Goal: Task Accomplishment & Management: Use online tool/utility

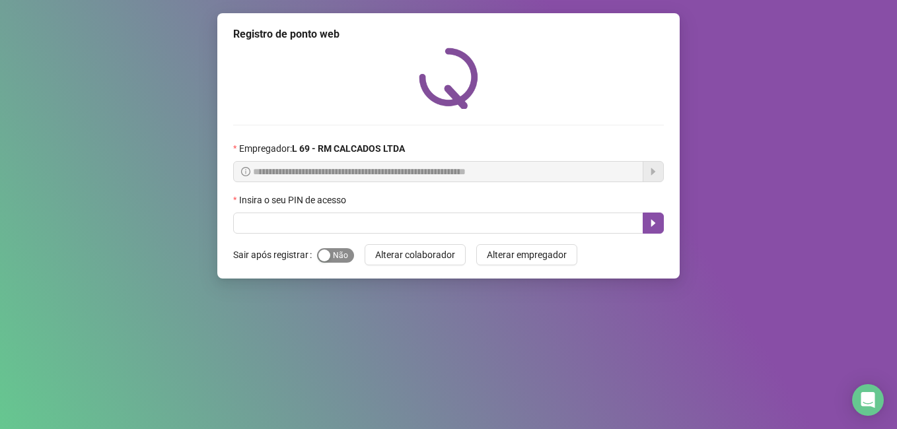
click at [326, 248] on span "Sim Não" at bounding box center [335, 255] width 37 height 15
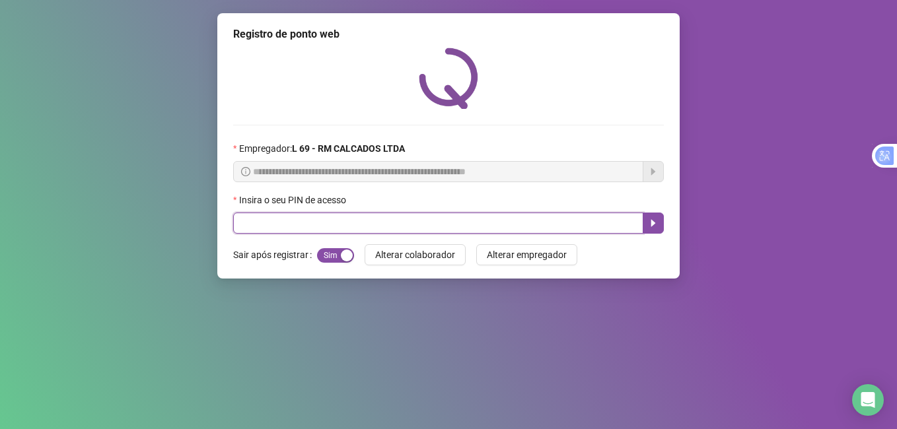
click at [278, 221] on input "text" at bounding box center [438, 223] width 410 height 21
type input "*****"
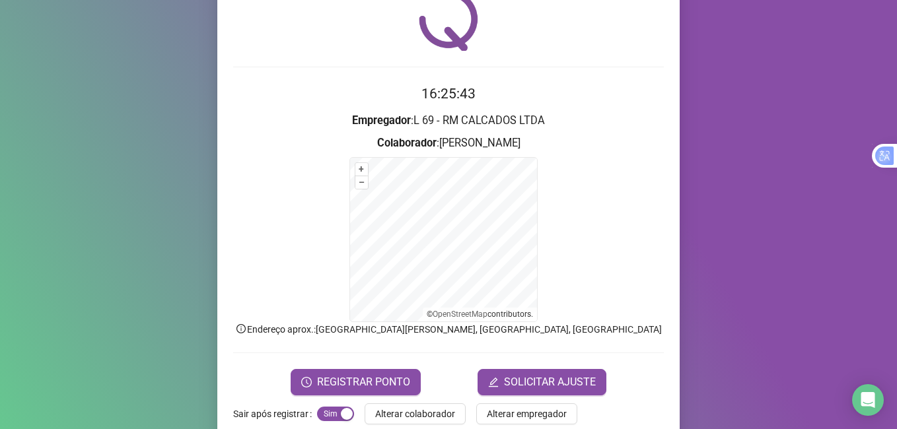
scroll to position [83, 0]
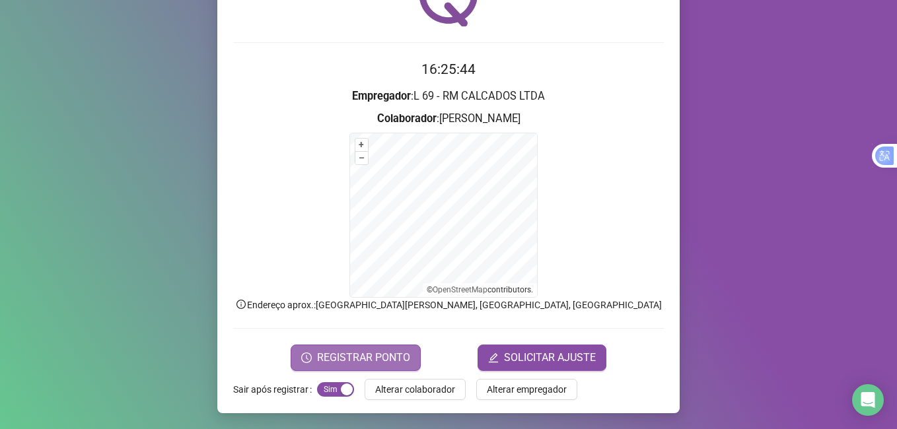
click at [372, 358] on span "REGISTRAR PONTO" at bounding box center [363, 358] width 93 height 16
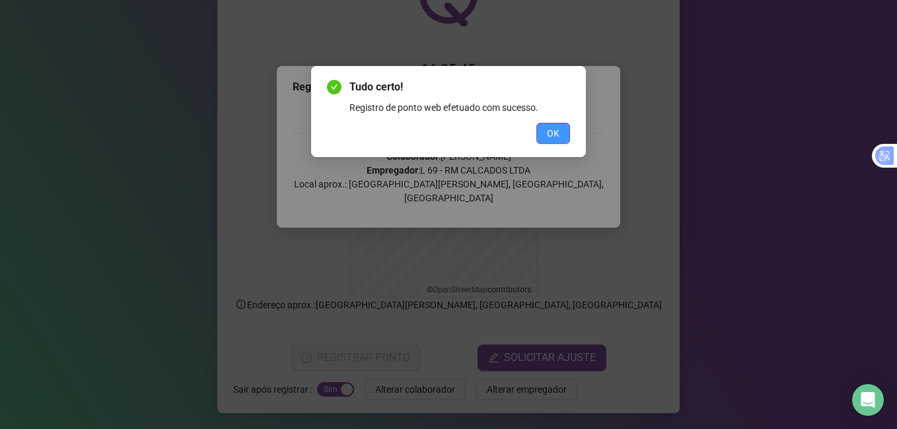
click at [542, 135] on button "OK" at bounding box center [553, 133] width 34 height 21
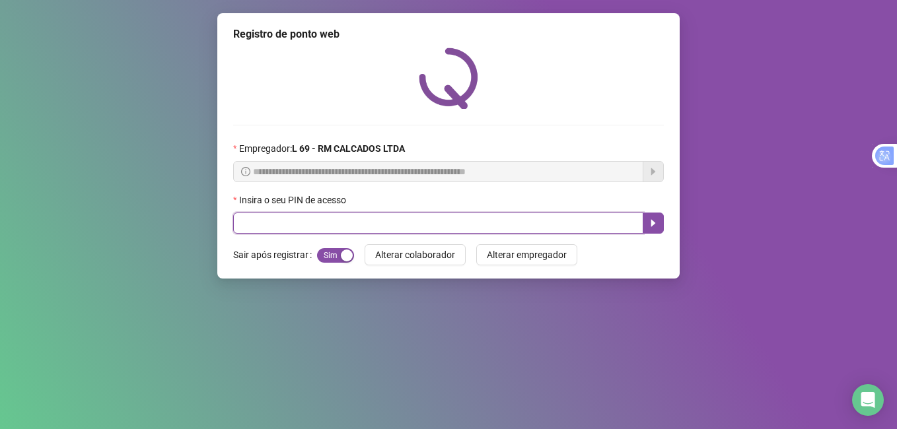
click at [318, 227] on input "text" at bounding box center [438, 223] width 410 height 21
type input "*****"
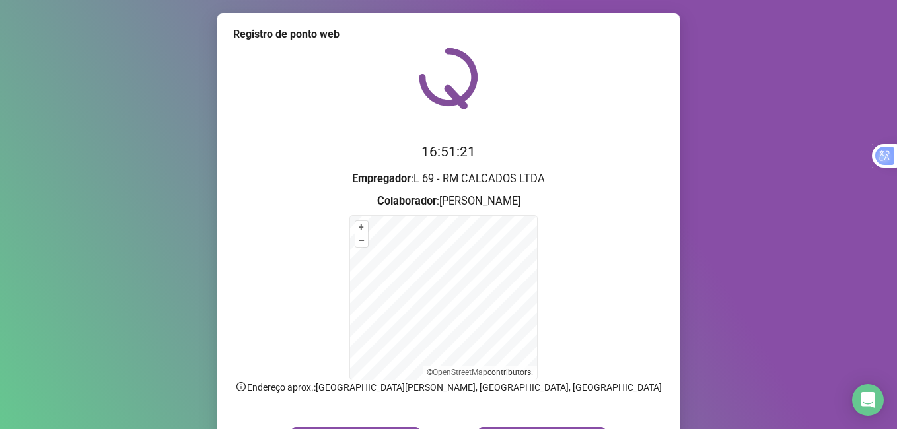
scroll to position [83, 0]
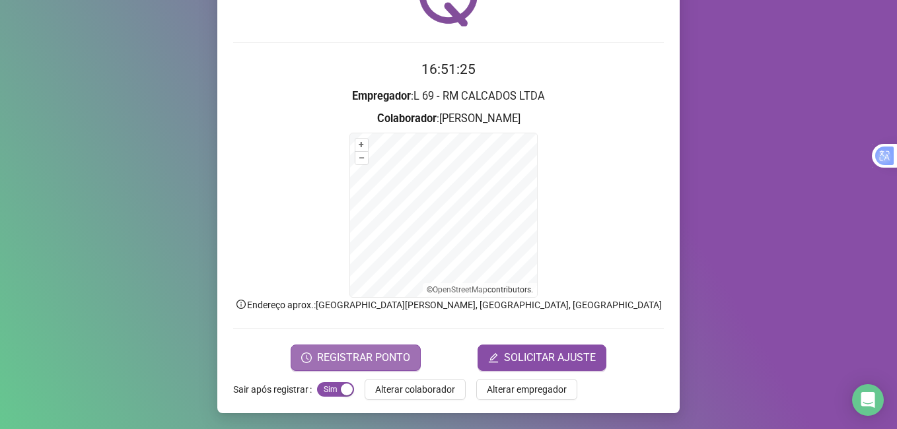
click at [319, 357] on span "REGISTRAR PONTO" at bounding box center [363, 358] width 93 height 16
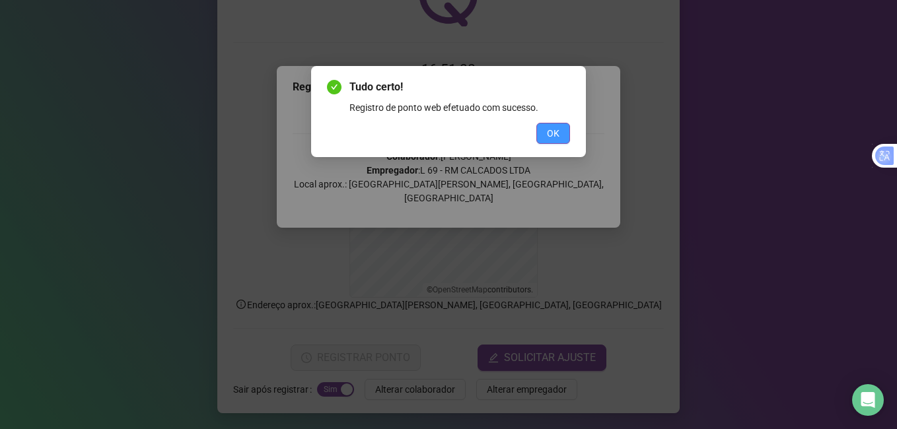
click at [544, 131] on button "OK" at bounding box center [553, 133] width 34 height 21
